Goal: Information Seeking & Learning: Learn about a topic

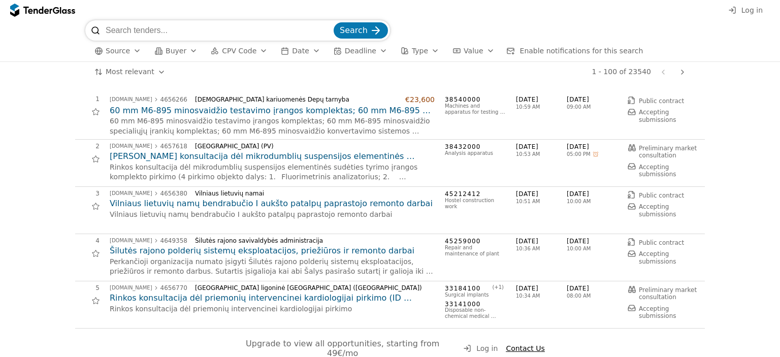
click at [208, 26] on input "search" at bounding box center [219, 30] width 226 height 20
type input "m"
type input "Paciento monitoriai"
click at [333, 22] on button "Search" at bounding box center [360, 30] width 54 height 16
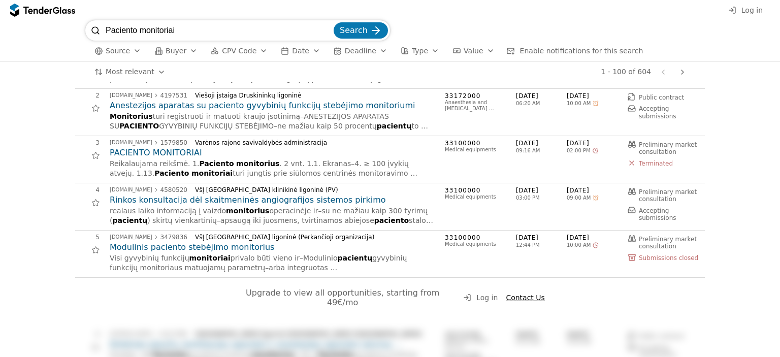
scroll to position [51, 0]
click at [194, 247] on h2 "Modulinis paciento stebėjimo monitorius" at bounding box center [272, 247] width 325 height 11
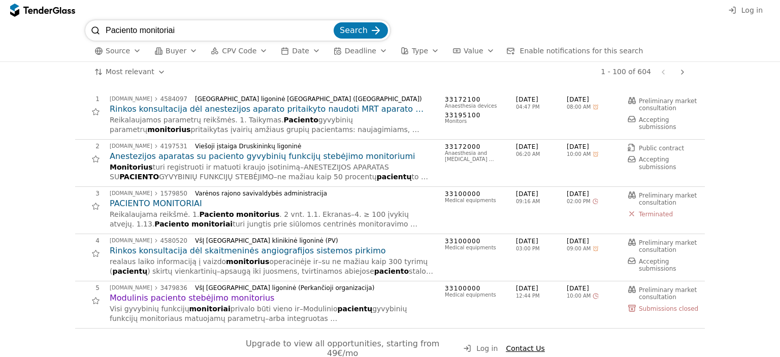
click at [211, 158] on h2 "Anestezijos aparatas su paciento gyvybinių funkcijų stebėjimo monitoriumi" at bounding box center [272, 156] width 325 height 11
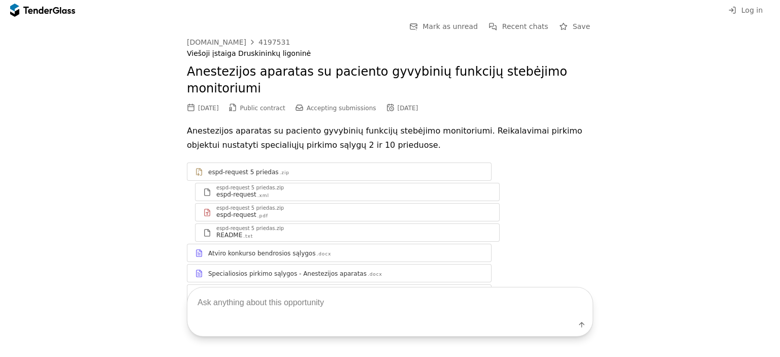
click at [249, 269] on div "Specialiosios pirkimo sąlygos - Anestezijos aparatas" at bounding box center [287, 273] width 158 height 8
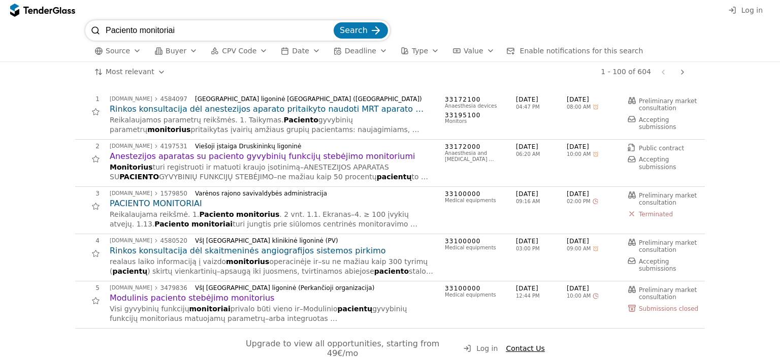
click at [254, 50] on div "button" at bounding box center [263, 51] width 28 height 26
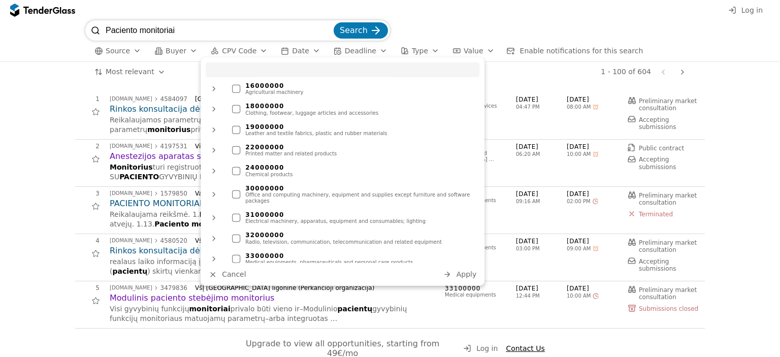
scroll to position [102, 0]
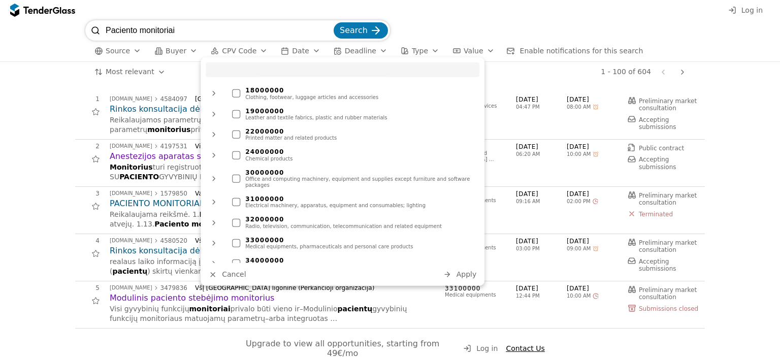
click at [236, 239] on div at bounding box center [236, 243] width 8 height 8
click at [468, 276] on span "Apply" at bounding box center [466, 274] width 20 height 8
